Goal: Find specific fact: Find specific fact

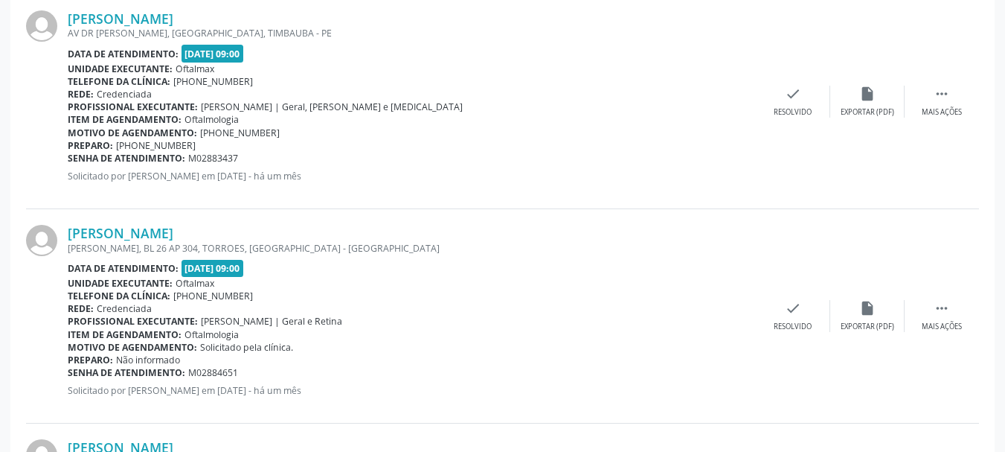
scroll to position [1098, 0]
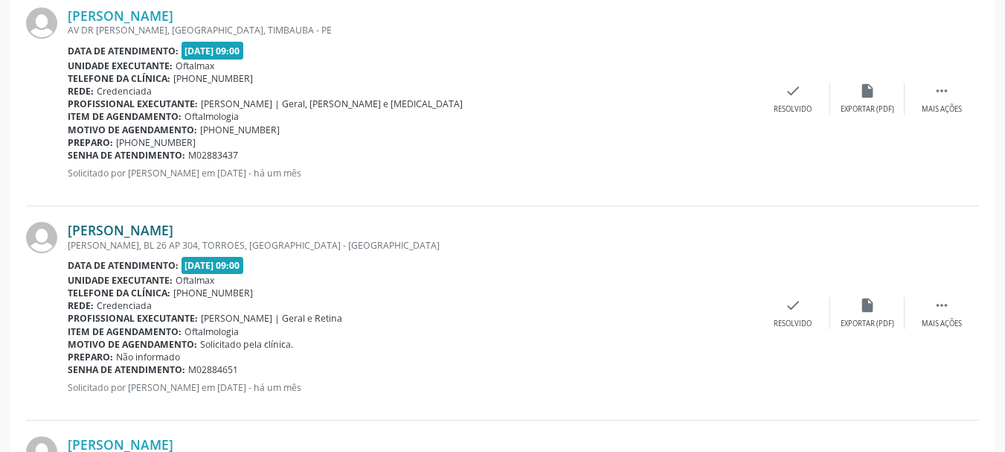
click at [163, 229] on link "[PERSON_NAME]" at bounding box center [121, 230] width 106 height 16
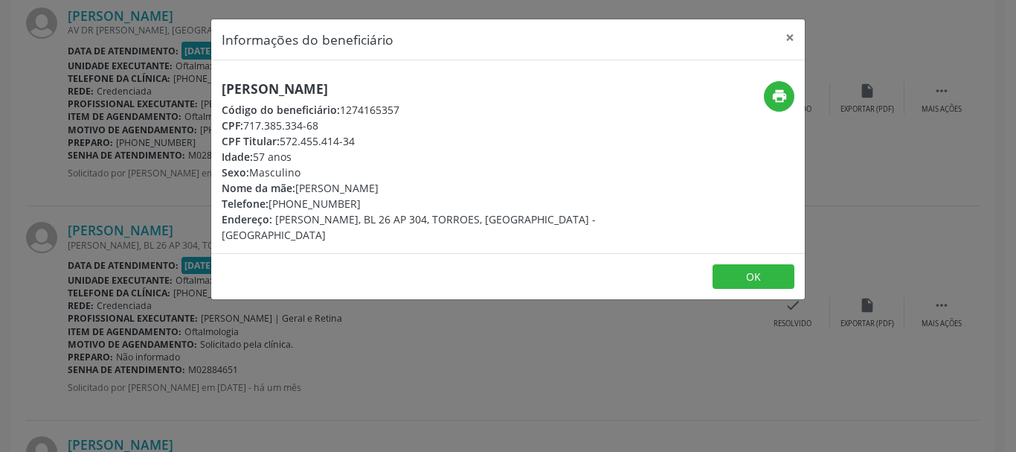
drag, startPoint x: 243, startPoint y: 126, endPoint x: 361, endPoint y: 153, distance: 120.6
click at [345, 122] on div "CPF: 717.385.334-68" at bounding box center [409, 126] width 375 height 16
copy div "717.385.334-68"
click at [292, 133] on div "CPF Titular: 572.455.414-34" at bounding box center [409, 141] width 375 height 16
drag, startPoint x: 282, startPoint y: 139, endPoint x: 371, endPoint y: 146, distance: 89.5
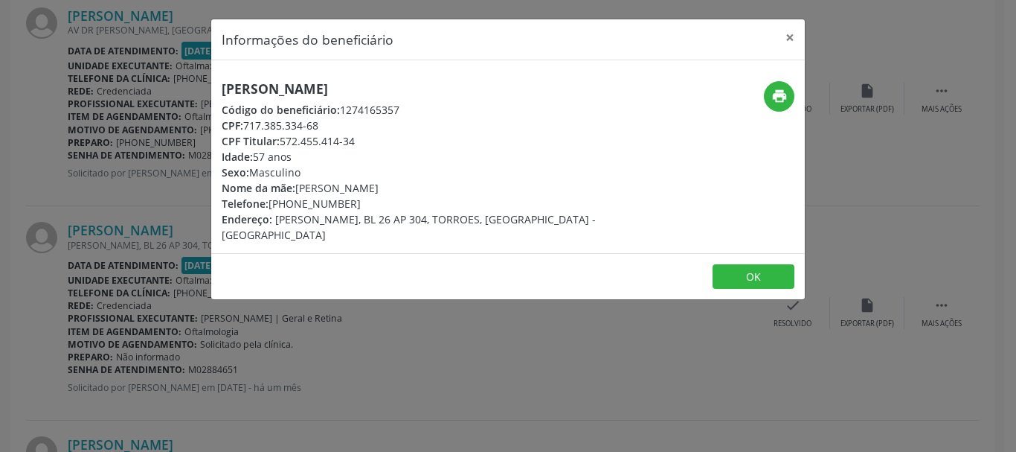
click at [371, 146] on div "CPF Titular: 572.455.414-34" at bounding box center [409, 141] width 375 height 16
copy div "572.455.414-34"
click at [792, 31] on button "×" at bounding box center [790, 37] width 30 height 36
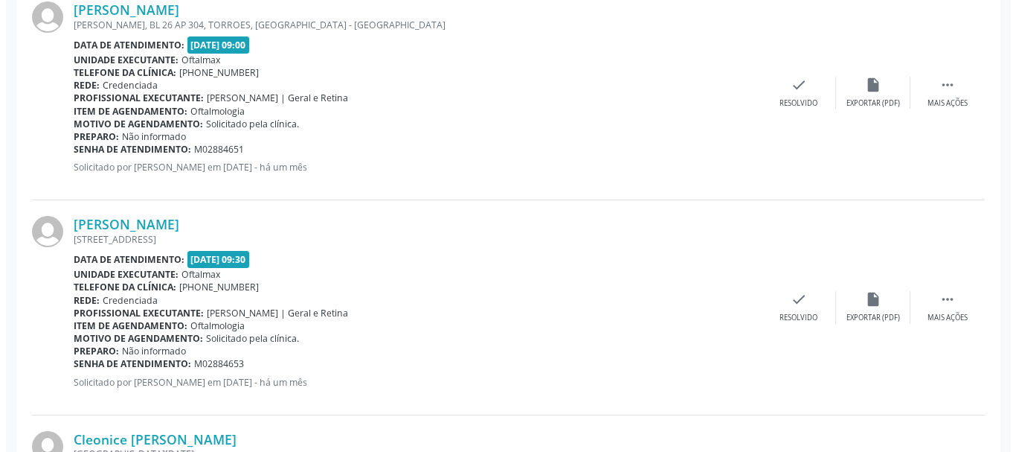
scroll to position [1321, 0]
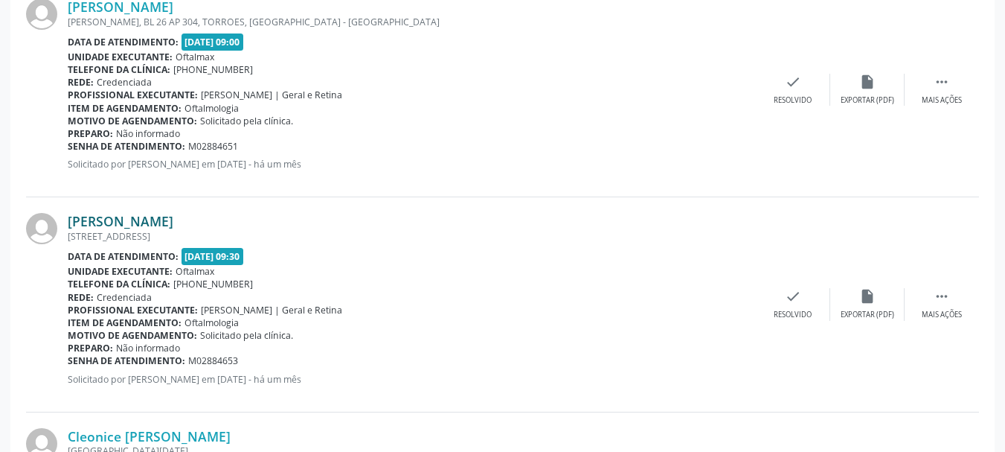
click at [143, 220] on link "[PERSON_NAME]" at bounding box center [121, 221] width 106 height 16
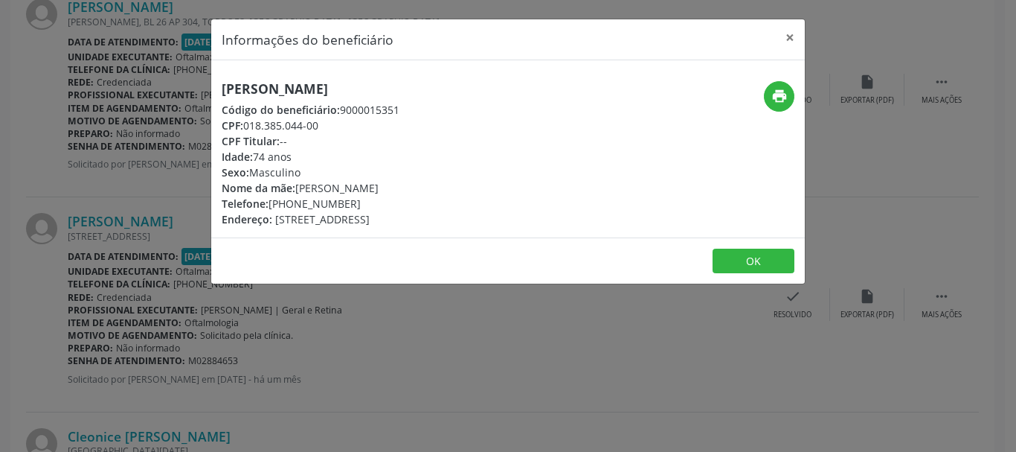
drag, startPoint x: 246, startPoint y: 126, endPoint x: 339, endPoint y: 146, distance: 95.1
click at [336, 125] on div "CPF: 018.385.044-00" at bounding box center [311, 126] width 178 height 16
copy div "018.385.044-00"
